Goal: Task Accomplishment & Management: Manage account settings

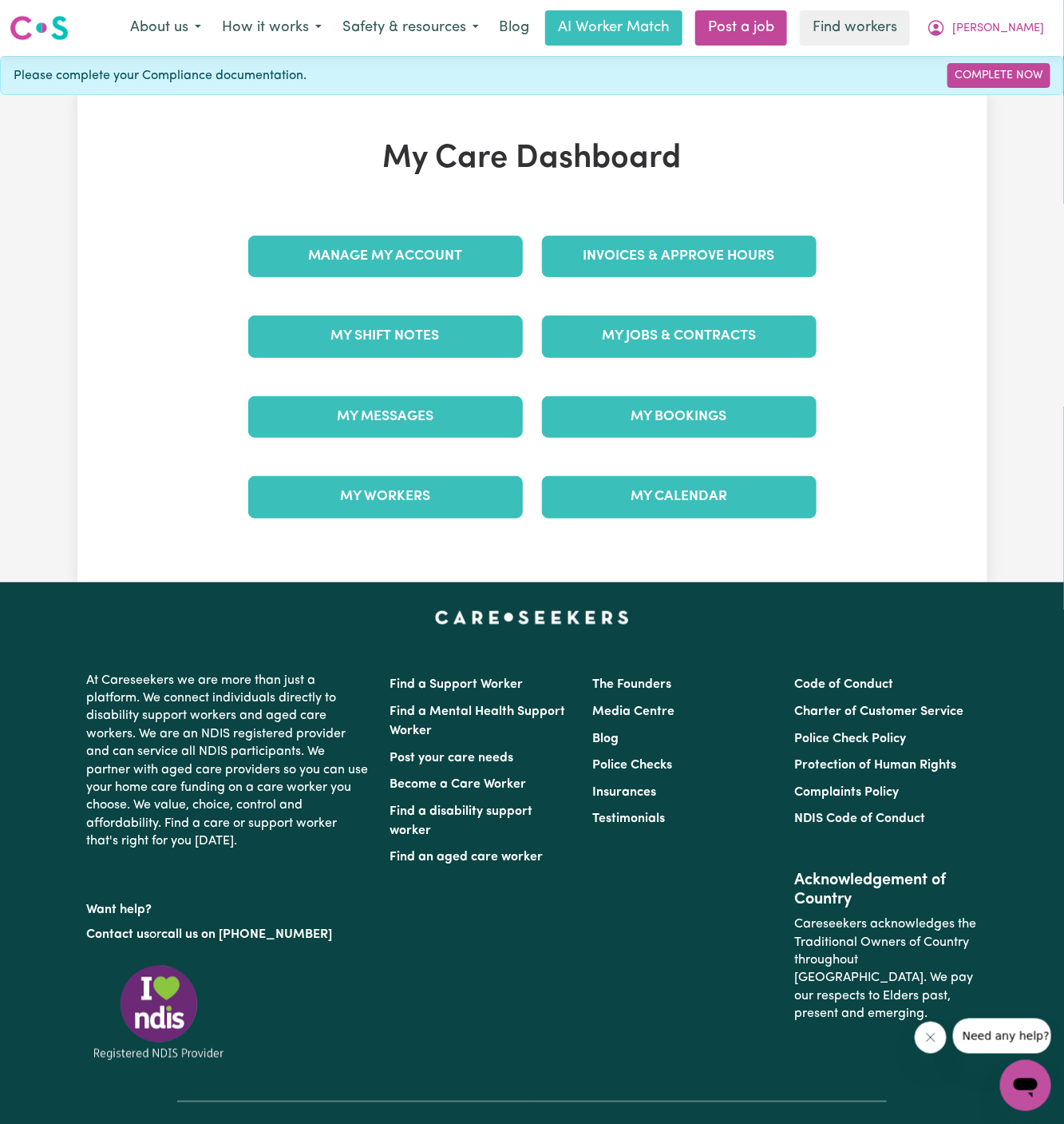
click at [651, 279] on div "Invoices & Approve Hours" at bounding box center [679, 256] width 294 height 80
click at [653, 248] on link "Invoices & Approve Hours" at bounding box center [679, 257] width 275 height 42
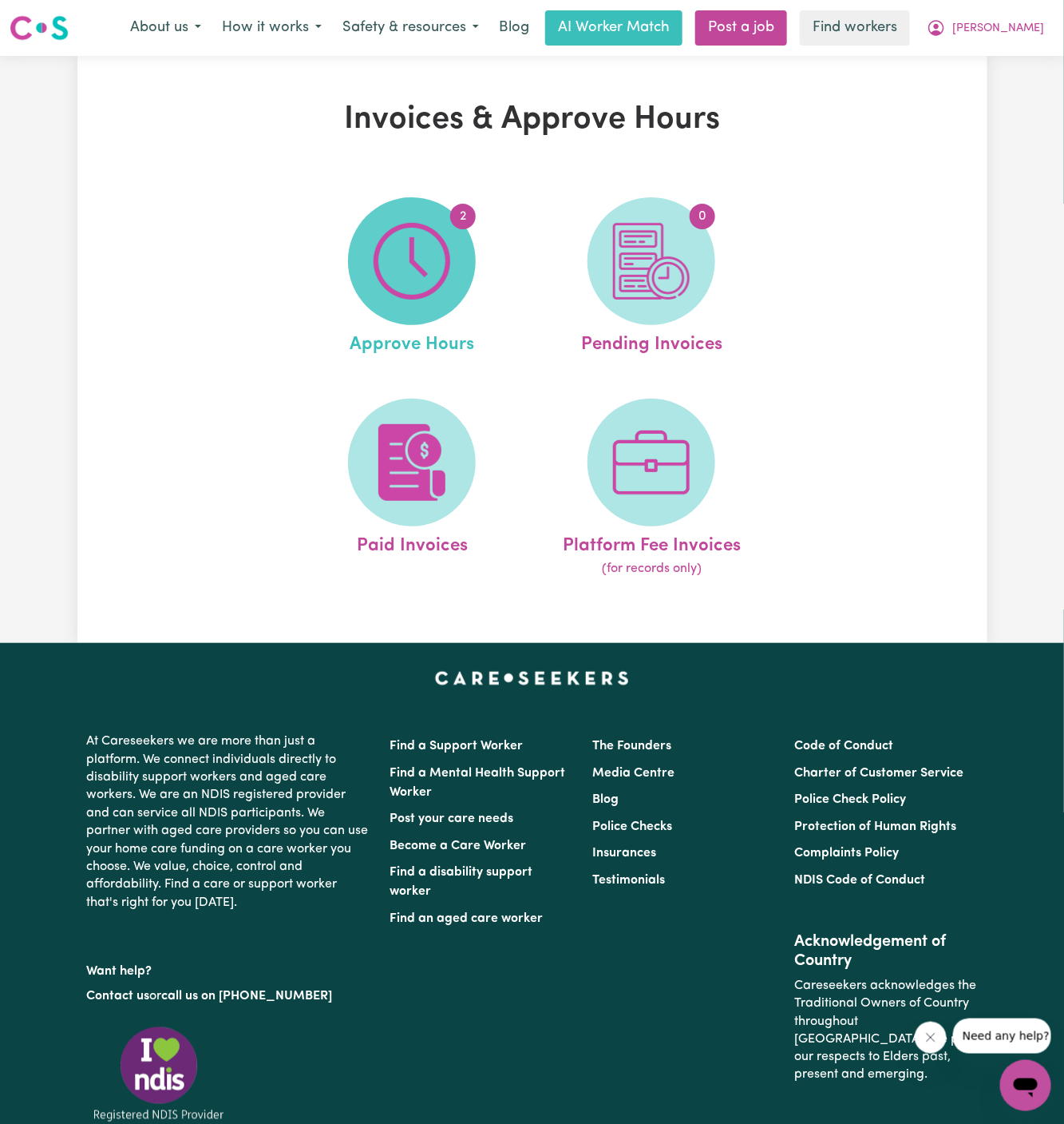
click at [427, 283] on img at bounding box center [412, 261] width 76 height 76
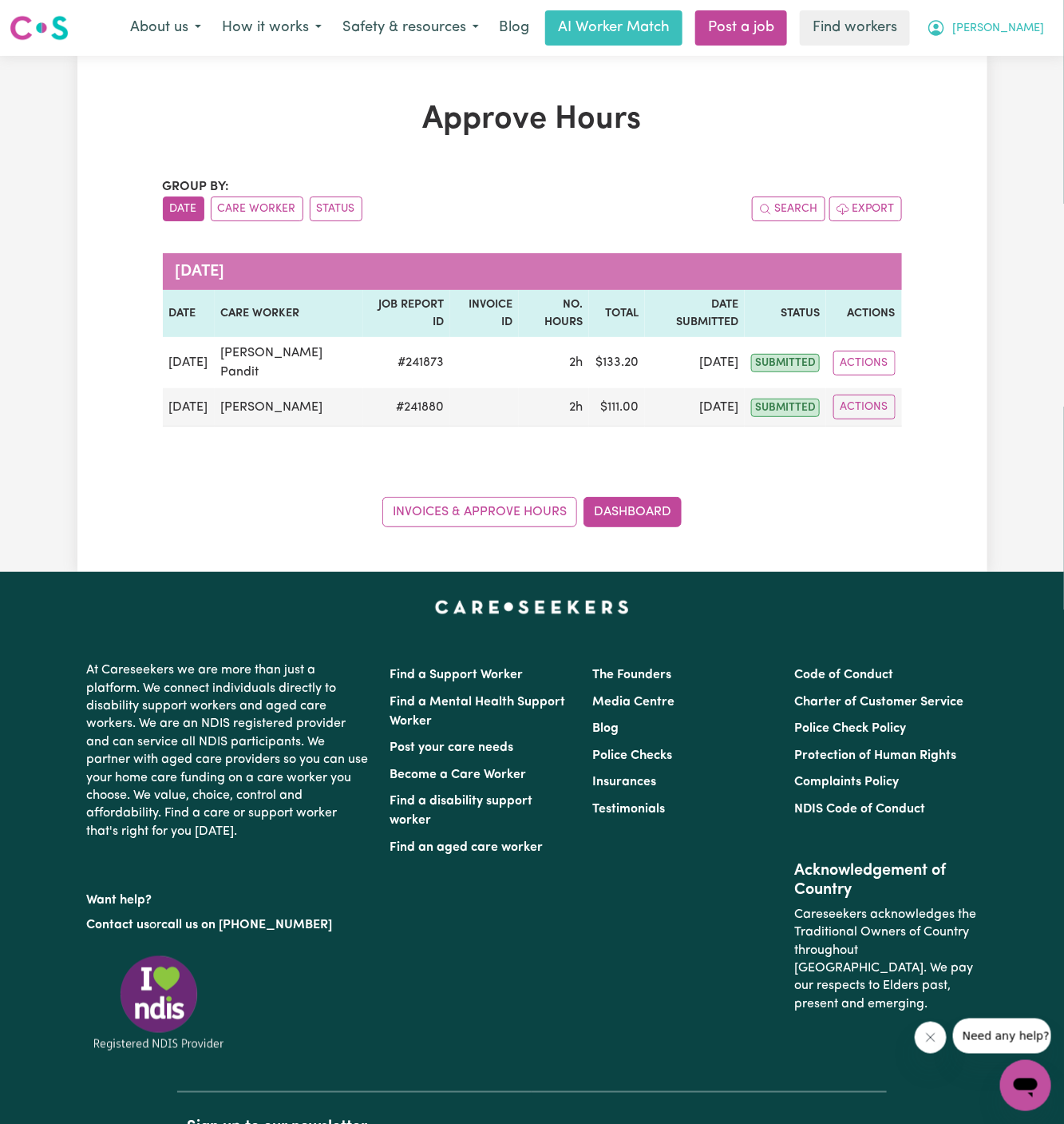
click at [1036, 24] on span "[PERSON_NAME]" at bounding box center [999, 29] width 92 height 18
click at [1023, 52] on link "My Dashboard" at bounding box center [991, 62] width 126 height 31
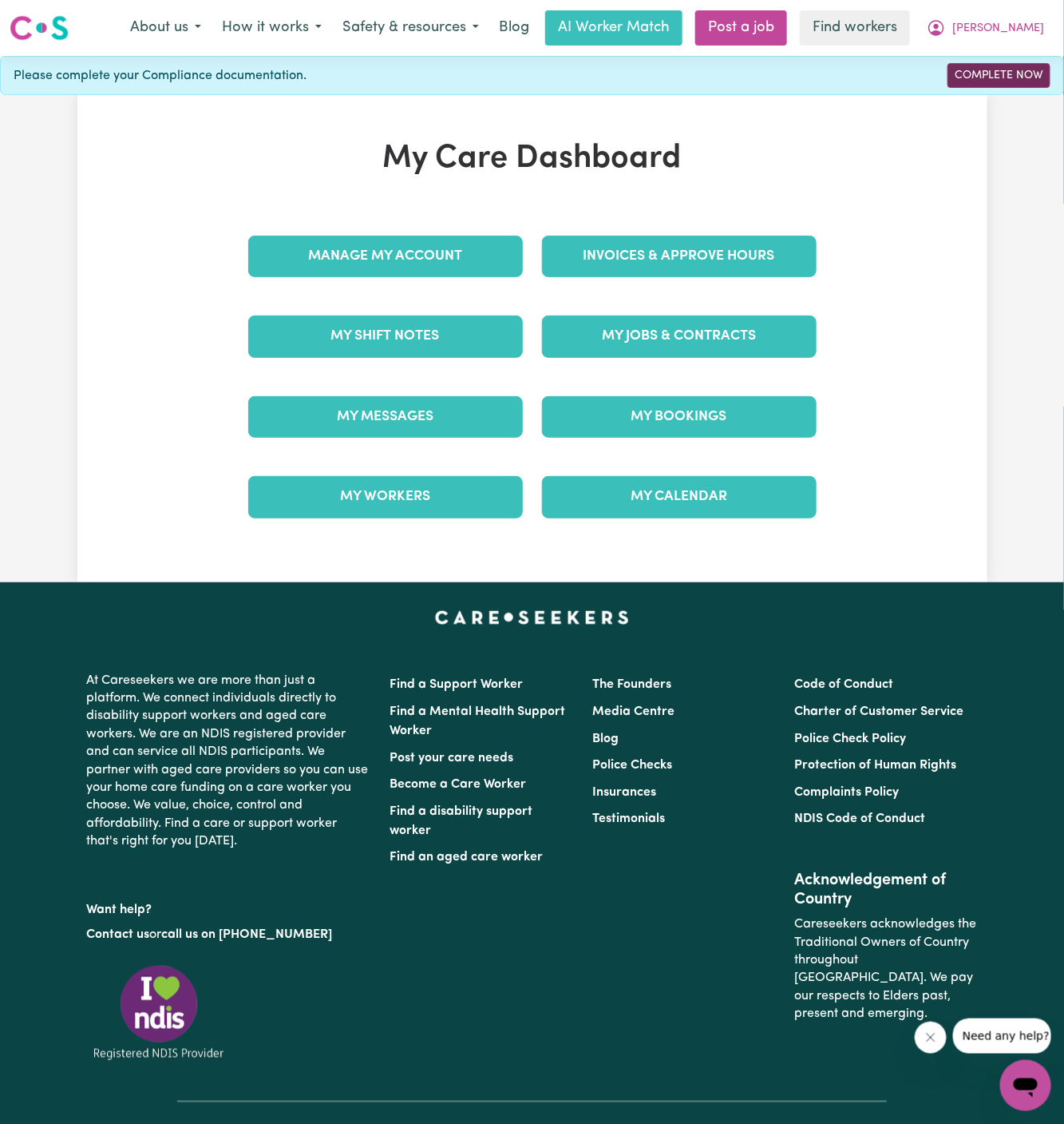
click at [1023, 80] on link "Complete Now" at bounding box center [1000, 75] width 103 height 25
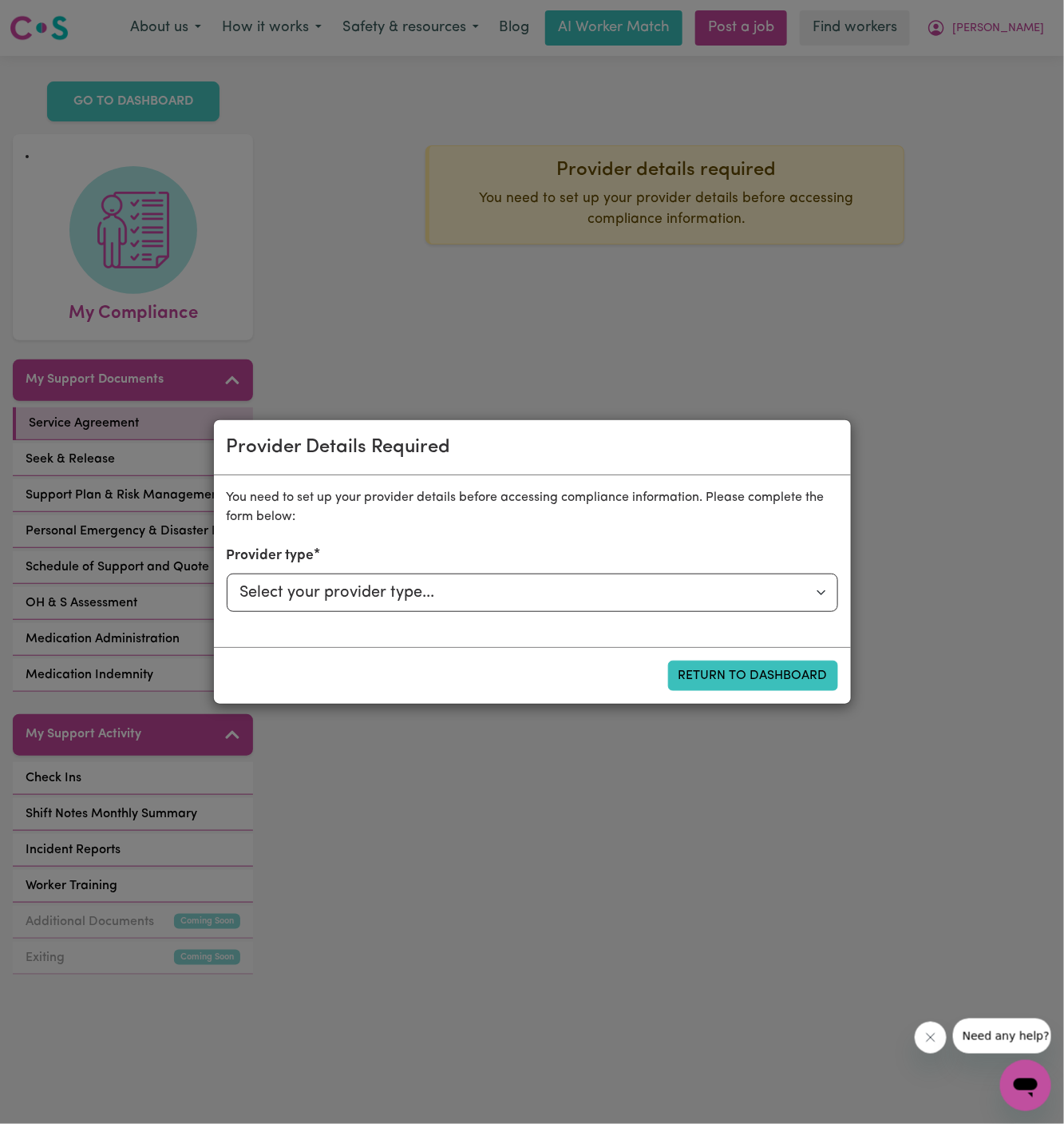
click at [945, 322] on div "Provider Details Required You need to set up your provider details before acces…" at bounding box center [532, 562] width 1064 height 1124
click at [806, 666] on button "Return to Dashboard" at bounding box center [754, 676] width 171 height 31
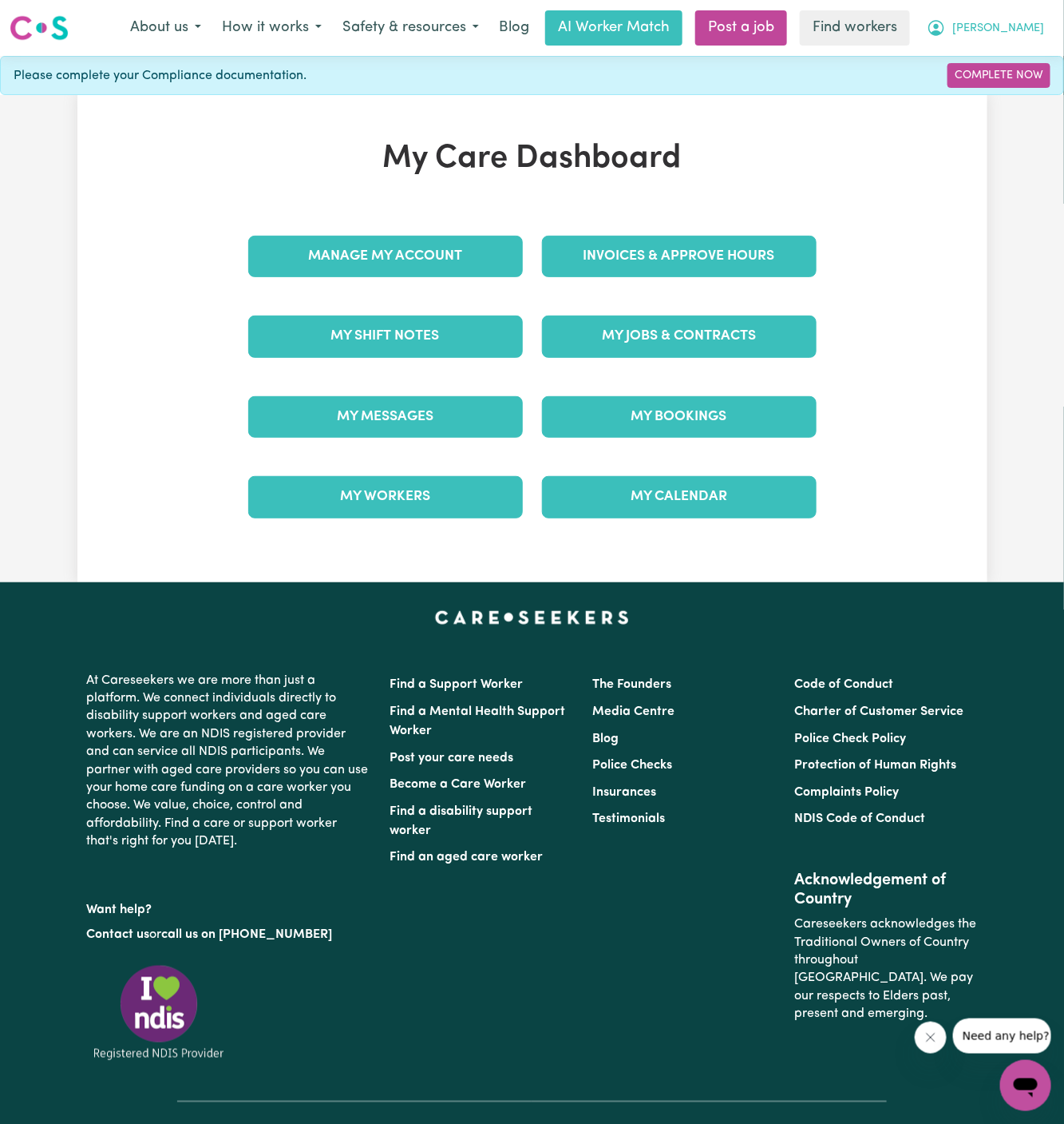
click at [1023, 26] on span "[PERSON_NAME]" at bounding box center [999, 29] width 92 height 18
click at [1023, 48] on link "My Dashboard" at bounding box center [991, 62] width 126 height 31
click at [1023, 14] on button "[PERSON_NAME]" at bounding box center [986, 28] width 138 height 34
click at [1026, 36] on span "[PERSON_NAME]" at bounding box center [999, 29] width 92 height 18
click at [1015, 89] on link "Logout" at bounding box center [991, 91] width 126 height 31
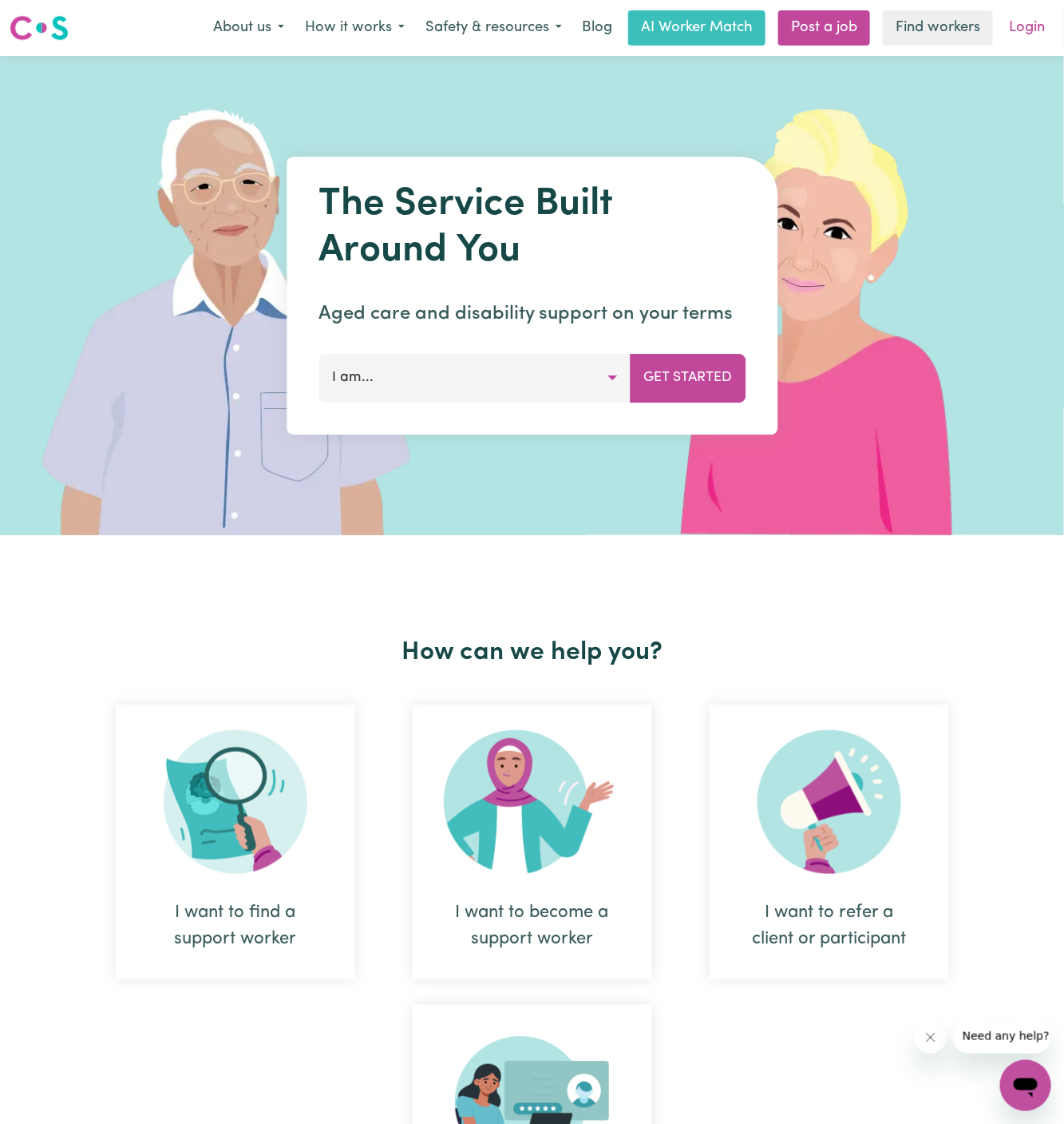
click at [1027, 43] on link "Login" at bounding box center [1027, 27] width 56 height 35
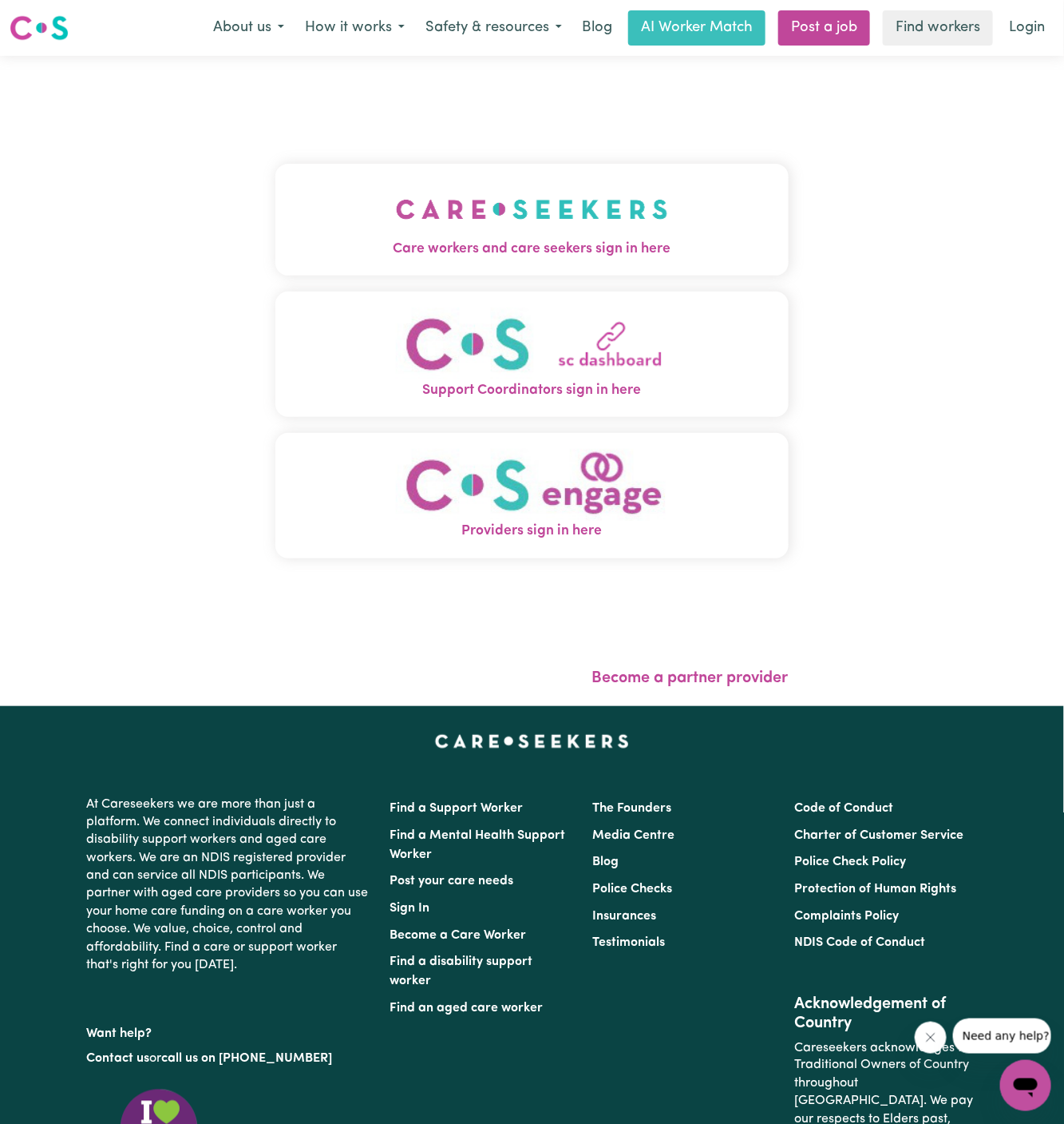
click at [618, 142] on div "Care workers and care seekers sign in here Support Coordinators sign in here Pr…" at bounding box center [532, 369] width 514 height 562
click at [610, 204] on img "Care workers and care seekers sign in here" at bounding box center [532, 209] width 273 height 60
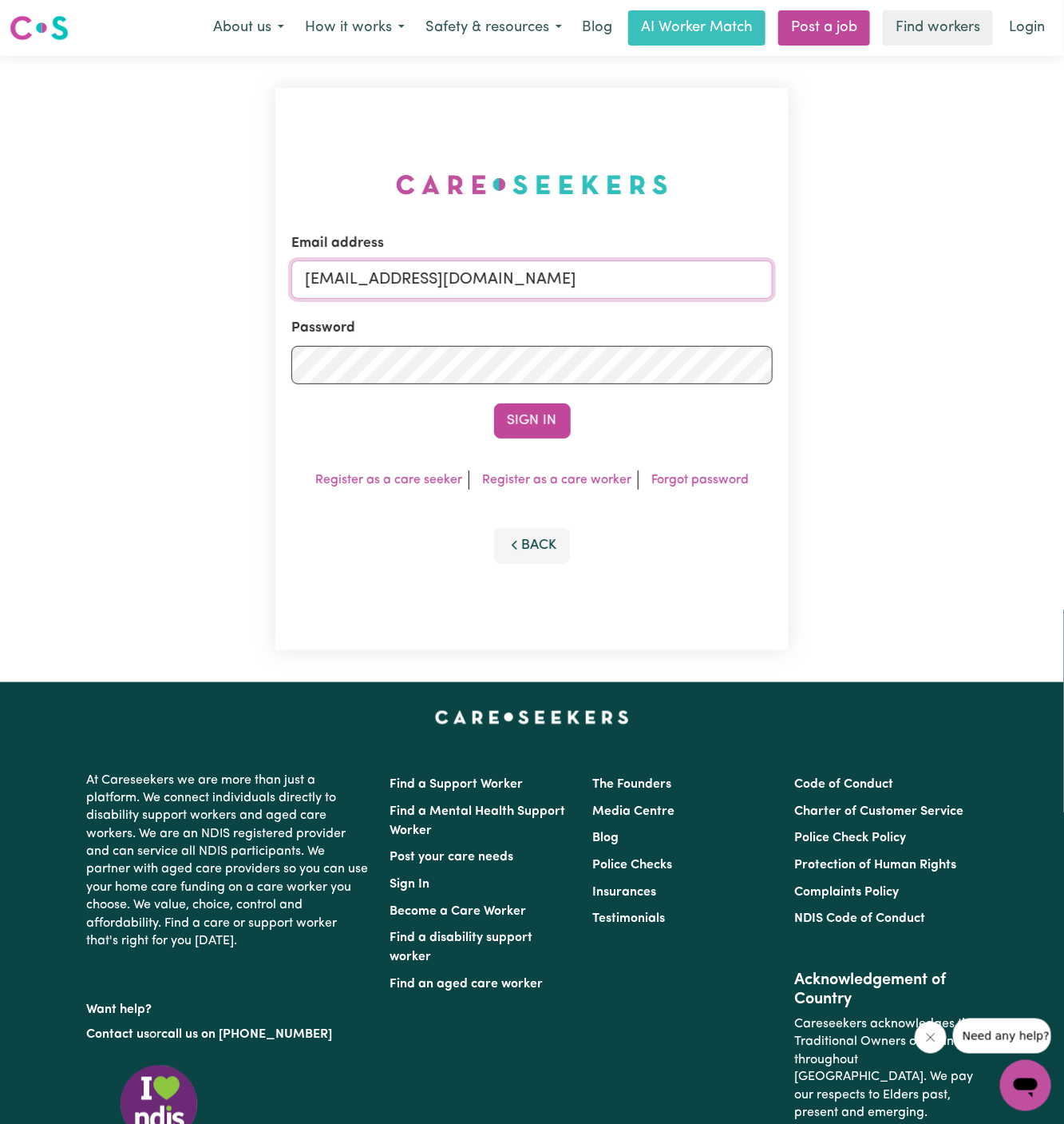
drag, startPoint x: 387, startPoint y: 285, endPoint x: 1336, endPoint y: 284, distance: 949.0
click at [1064, 284] on html "Menu About us How it works Safety & resources Blog AI Worker Match Post a job F…" at bounding box center [532, 685] width 1064 height 1369
paste input "SkipCalderMCS"
type input "[EMAIL_ADDRESS][DOMAIN_NAME]"
click at [494, 404] on button "Sign In" at bounding box center [532, 421] width 76 height 35
